Goal: Task Accomplishment & Management: Manage account settings

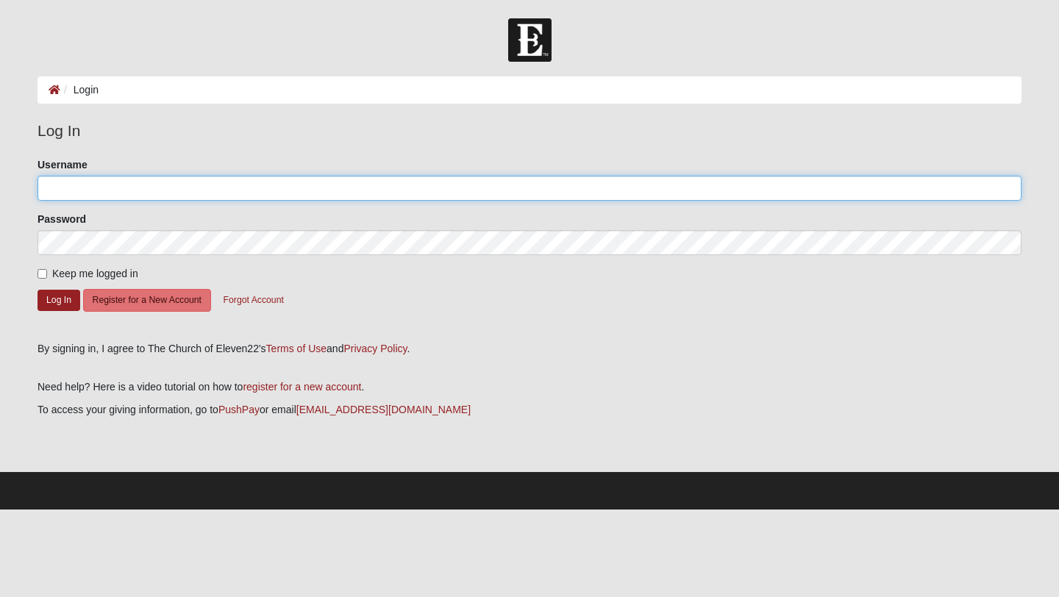
click at [116, 191] on input "Username" at bounding box center [530, 188] width 984 height 25
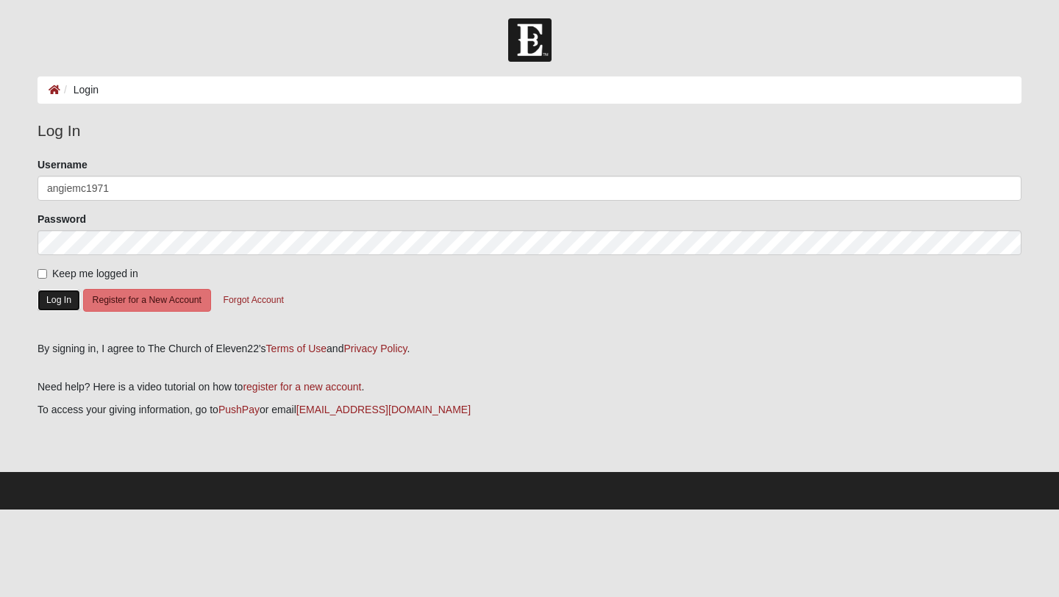
click at [60, 304] on button "Log In" at bounding box center [59, 300] width 43 height 21
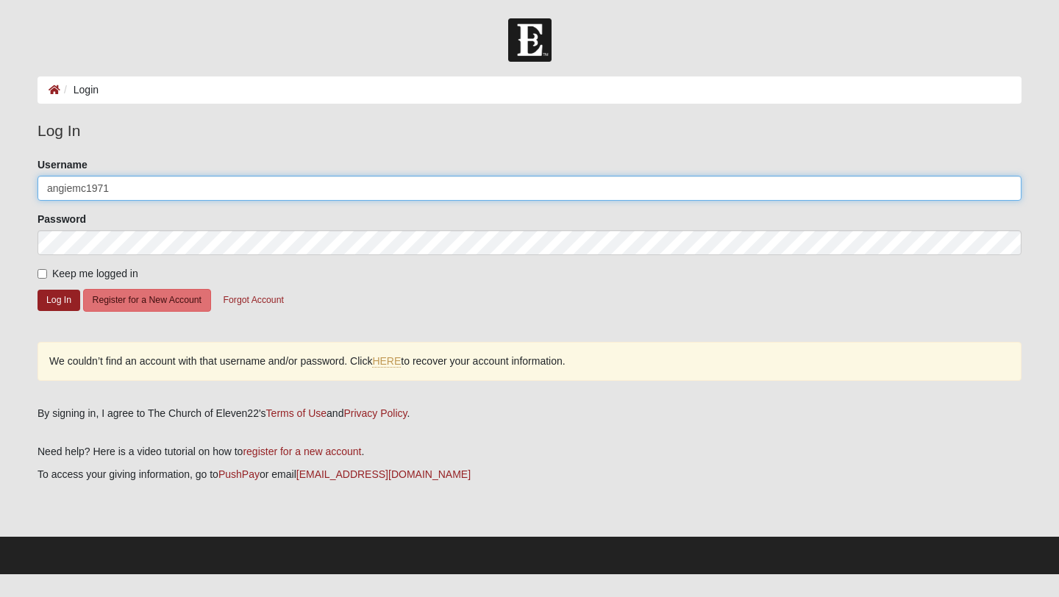
click at [51, 191] on input "angiemc1971" at bounding box center [530, 188] width 984 height 25
type input "Angiemc1971"
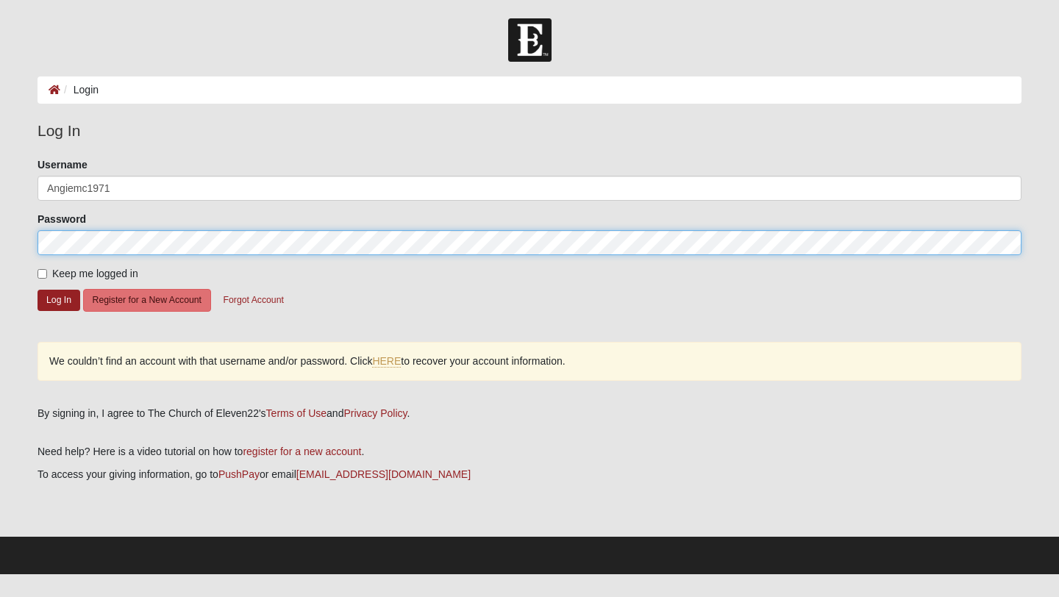
click at [0, 224] on form "Log In Login Login Error Log In Please correct the following: Username Angiemc1…" at bounding box center [529, 296] width 1059 height 556
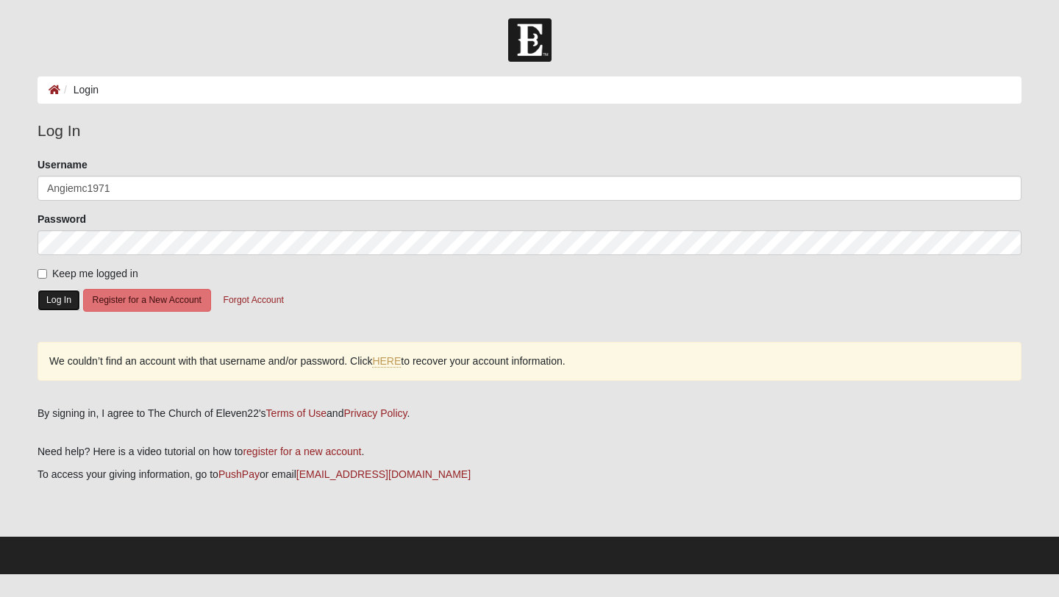
click at [64, 307] on button "Log In" at bounding box center [59, 300] width 43 height 21
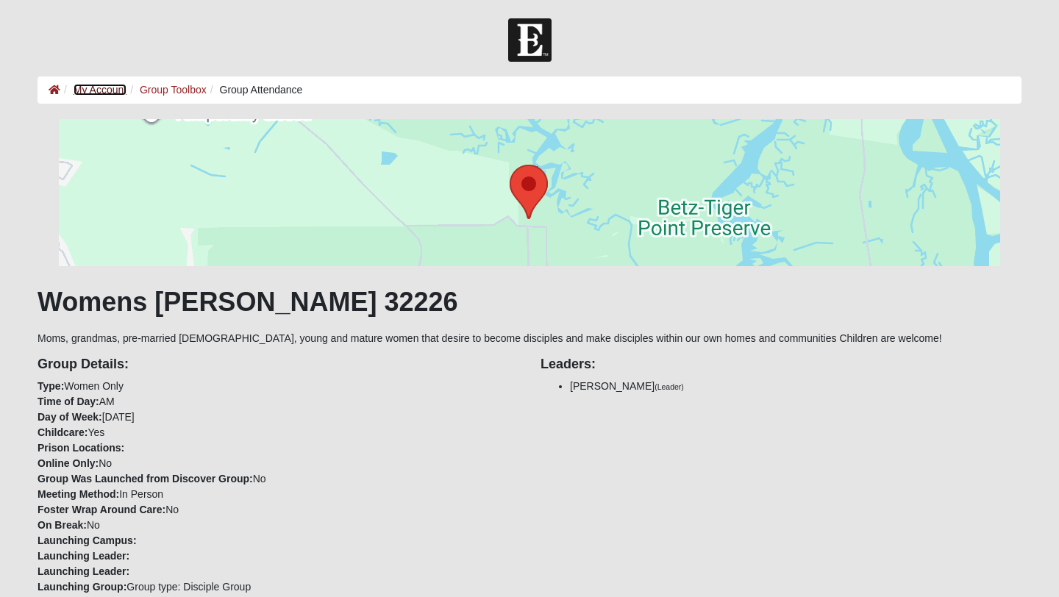
click at [112, 92] on link "My Account" at bounding box center [100, 90] width 53 height 12
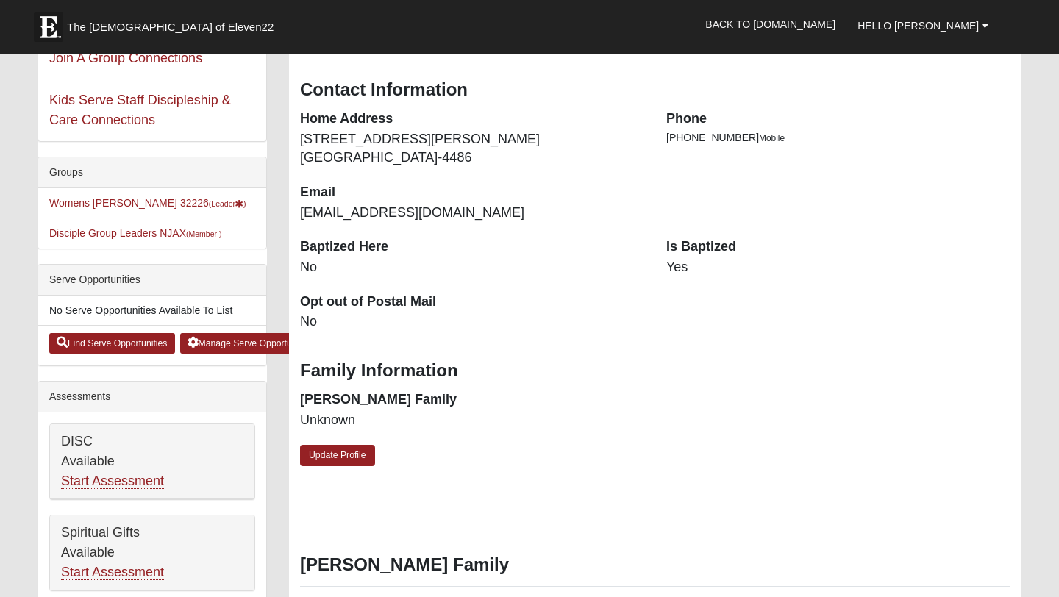
scroll to position [189, 0]
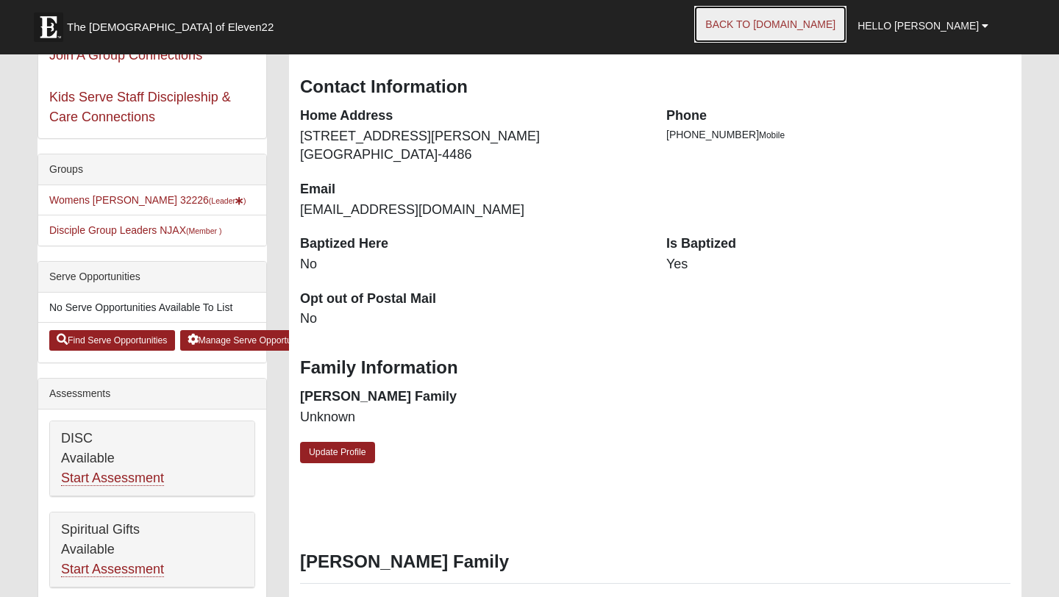
click at [786, 32] on link "Back to [DOMAIN_NAME]" at bounding box center [770, 24] width 152 height 37
